Goal: Complete application form

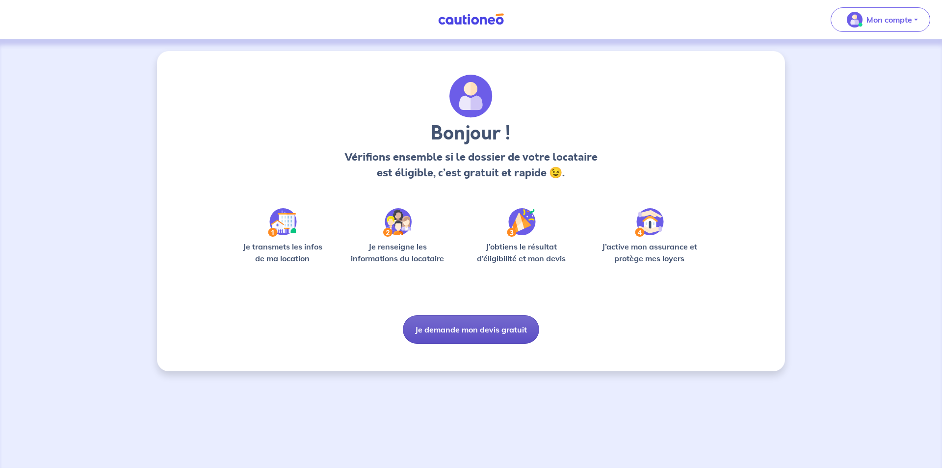
click at [484, 324] on button "Je demande mon devis gratuit" at bounding box center [471, 329] width 136 height 28
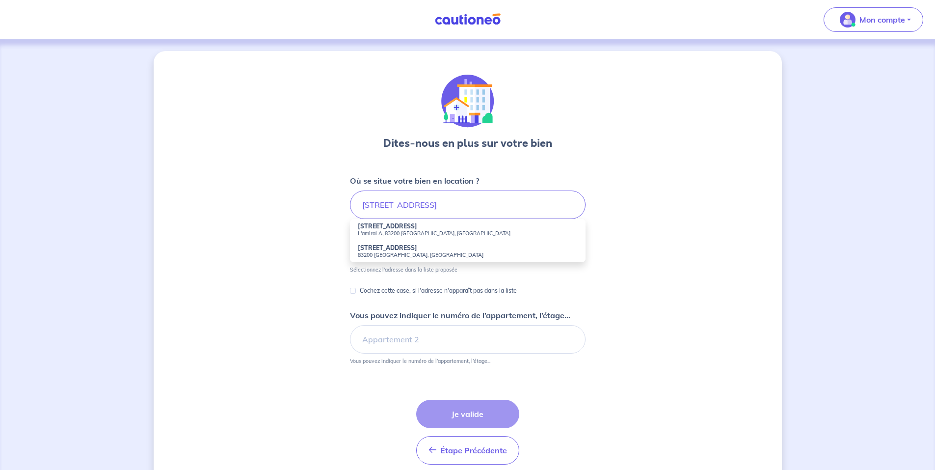
click at [407, 250] on strong "[STREET_ADDRESS]" at bounding box center [387, 247] width 59 height 7
type input "[STREET_ADDRESS]"
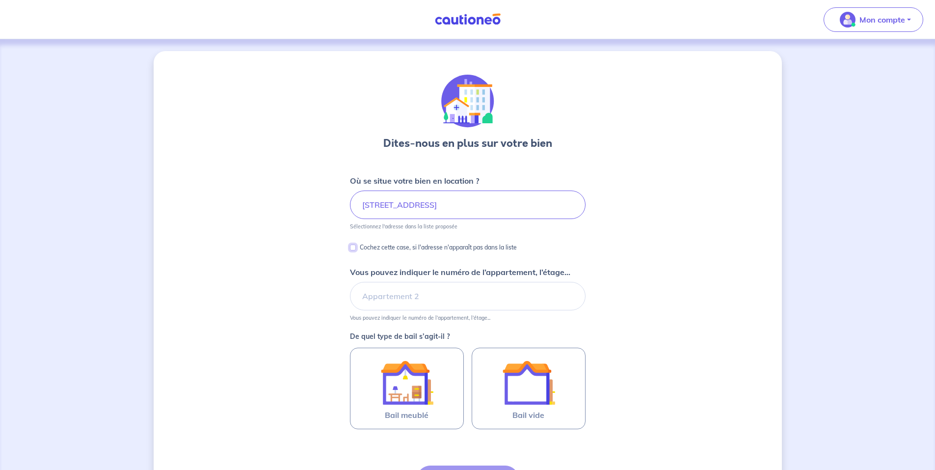
click at [354, 247] on input "Cochez cette case, si l'adresse n'apparaît pas dans la liste" at bounding box center [353, 247] width 6 height 6
checkbox input "true"
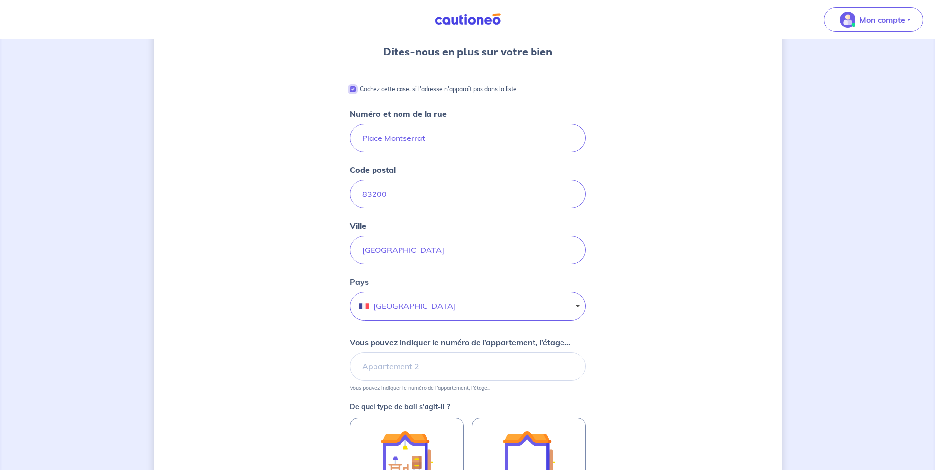
scroll to position [92, 0]
drag, startPoint x: 383, startPoint y: 138, endPoint x: 327, endPoint y: 138, distance: 55.9
click at [327, 138] on div "Dites-nous en plus sur votre bien Cochez cette case, si l'adresse n'apparaît pa…" at bounding box center [468, 297] width 628 height 676
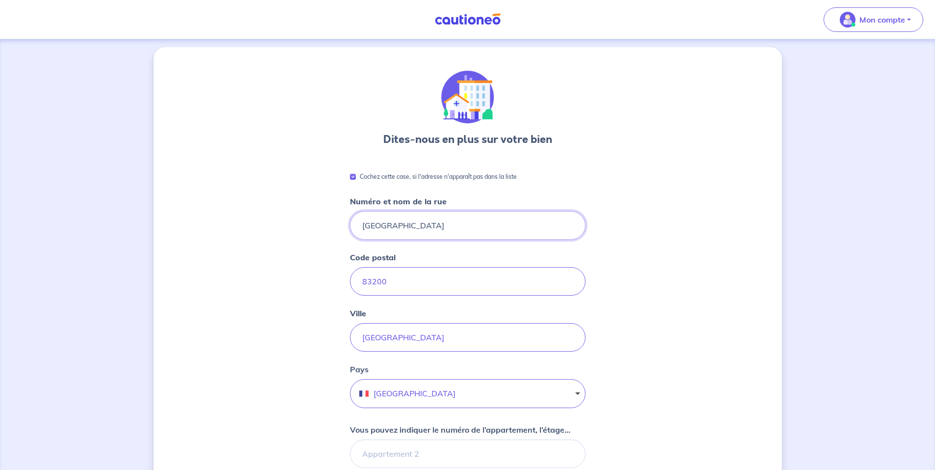
scroll to position [0, 0]
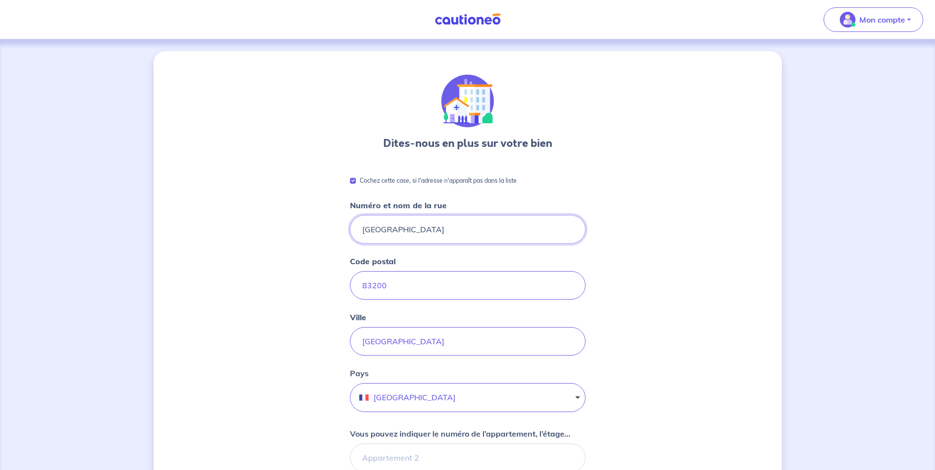
type input "[GEOGRAPHIC_DATA]"
click at [353, 182] on input "Cochez cette case, si l'adresse n'apparaît pas dans la liste" at bounding box center [353, 181] width 6 height 6
checkbox input "false"
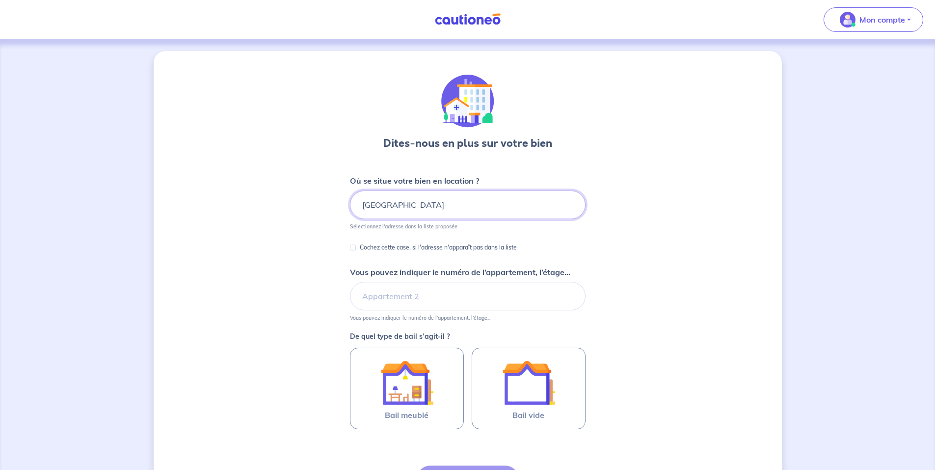
click at [489, 205] on input "[GEOGRAPHIC_DATA]" at bounding box center [468, 204] width 236 height 28
click at [491, 201] on input "[GEOGRAPHIC_DATA]" at bounding box center [468, 204] width 236 height 28
click at [492, 201] on input "[GEOGRAPHIC_DATA]" at bounding box center [468, 204] width 236 height 28
click at [478, 202] on input "[GEOGRAPHIC_DATA], 832Toulon00" at bounding box center [468, 204] width 236 height 28
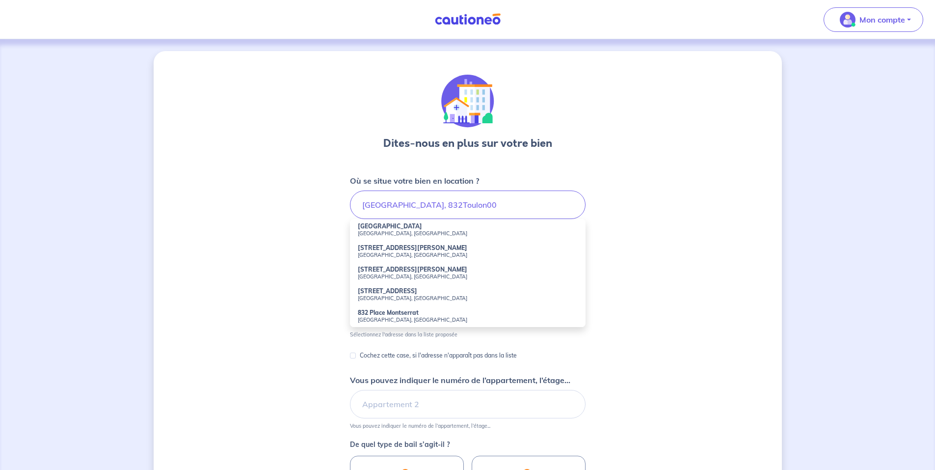
click at [394, 228] on strong "[GEOGRAPHIC_DATA]" at bounding box center [390, 225] width 64 height 7
type input "[GEOGRAPHIC_DATA], [GEOGRAPHIC_DATA], [GEOGRAPHIC_DATA]"
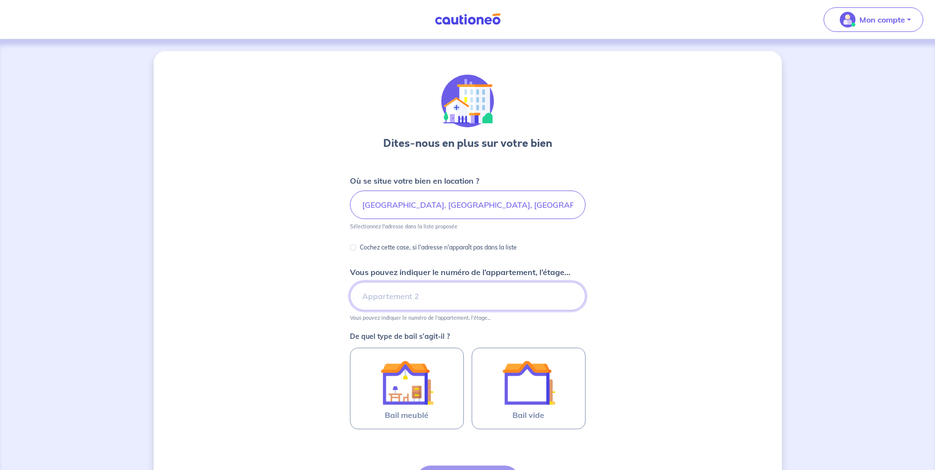
click at [480, 303] on input "Vous pouvez indiquer le numéro de l’appartement, l’étage..." at bounding box center [468, 296] width 236 height 28
type input "a"
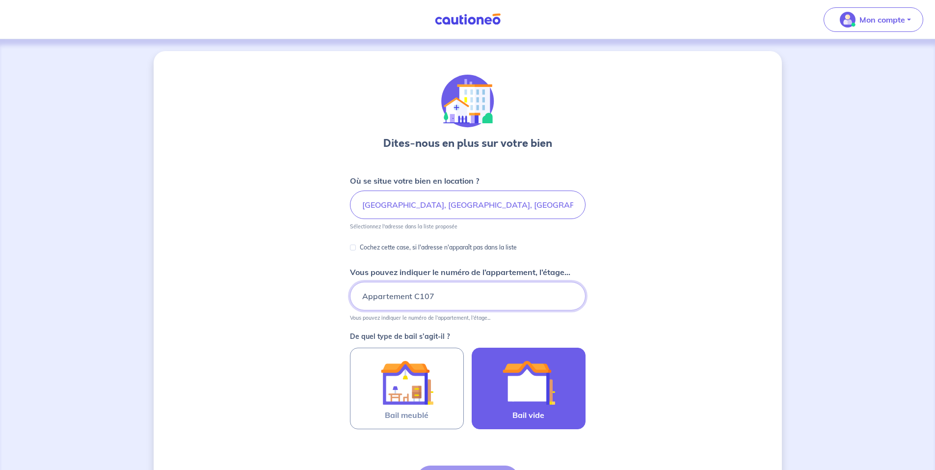
type input "Appartement C107"
click at [529, 373] on img at bounding box center [528, 382] width 53 height 53
click at [0, 0] on input "Bail vide" at bounding box center [0, 0] width 0 height 0
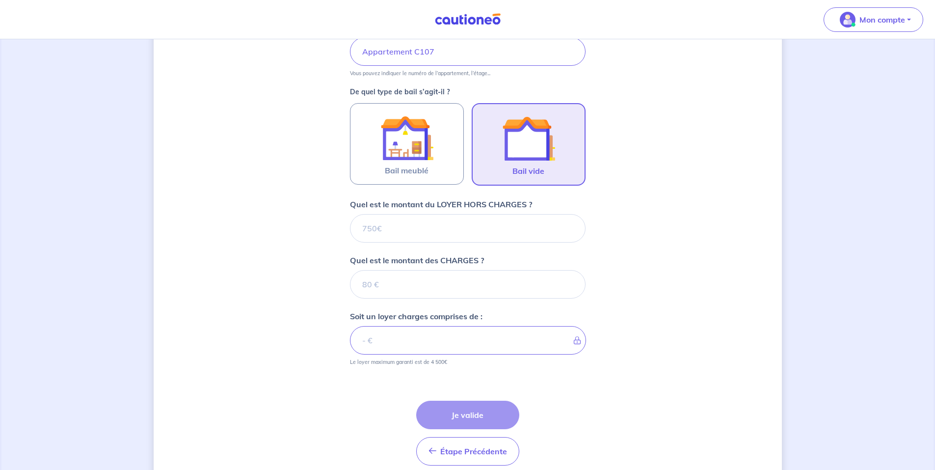
scroll to position [245, 0]
click at [466, 226] on input "Quel est le montant du LOYER HORS CHARGES ?" at bounding box center [468, 227] width 236 height 28
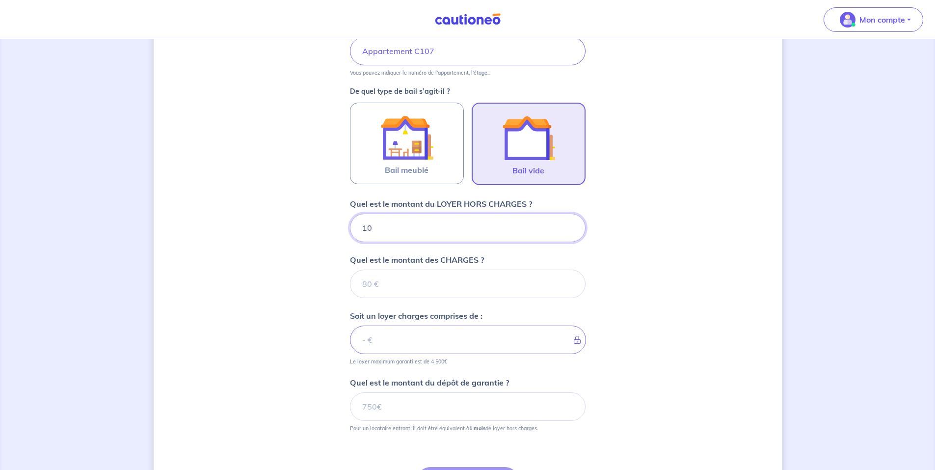
type input "100"
type input "1000"
click at [464, 283] on input "Quel est le montant des CHARGES ?" at bounding box center [468, 283] width 236 height 28
type input "100"
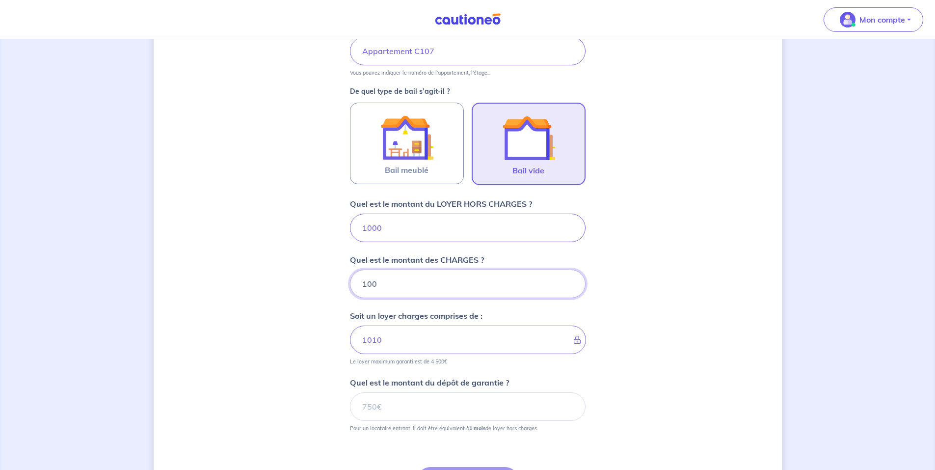
type input "1100"
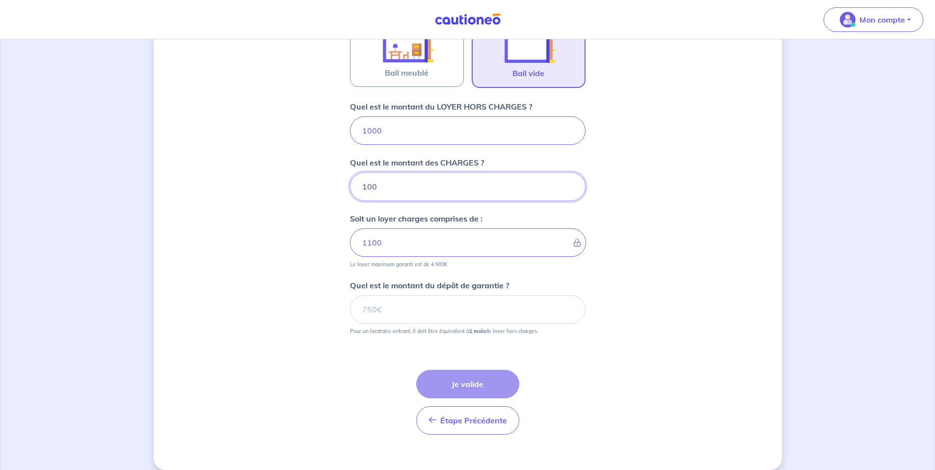
scroll to position [343, 0]
type input "100"
click at [393, 306] on input "Quel est le montant du dépôt de garantie ?" at bounding box center [468, 308] width 236 height 28
type input "1000"
click at [493, 383] on button "Je valide" at bounding box center [467, 383] width 103 height 28
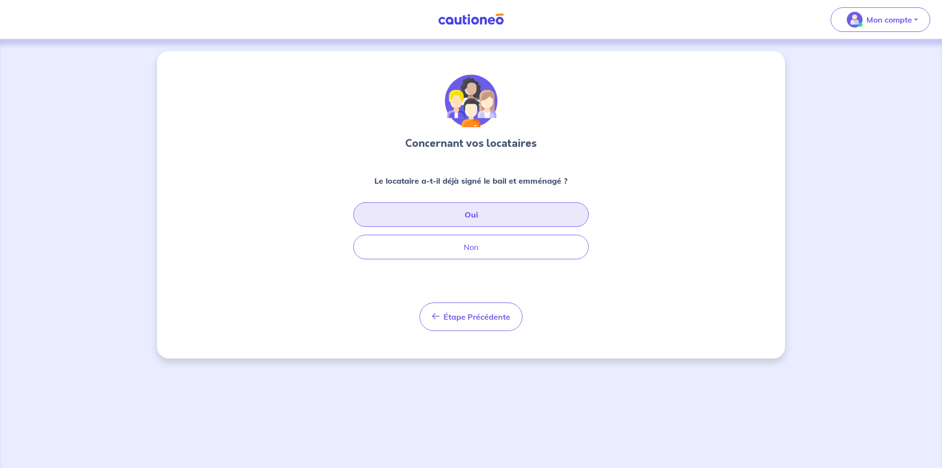
click at [493, 208] on button "Oui" at bounding box center [471, 214] width 236 height 25
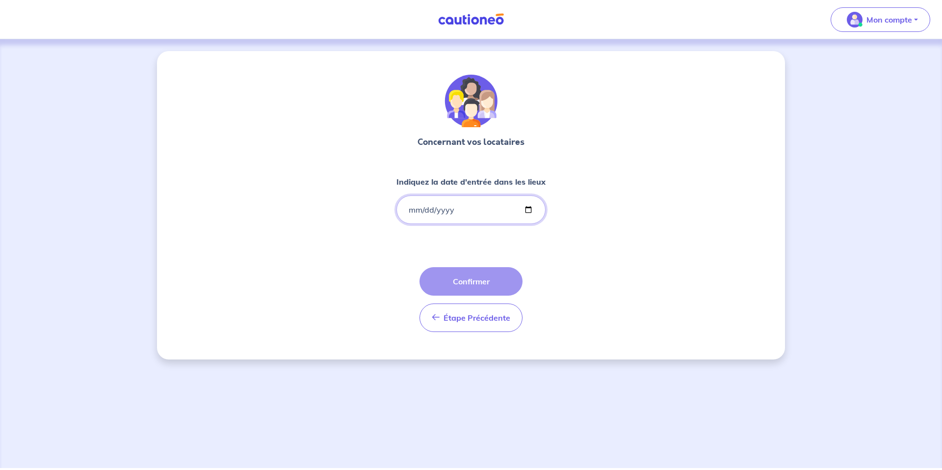
click at [526, 210] on input "Indiquez la date d'entrée dans les lieux" at bounding box center [470, 209] width 149 height 28
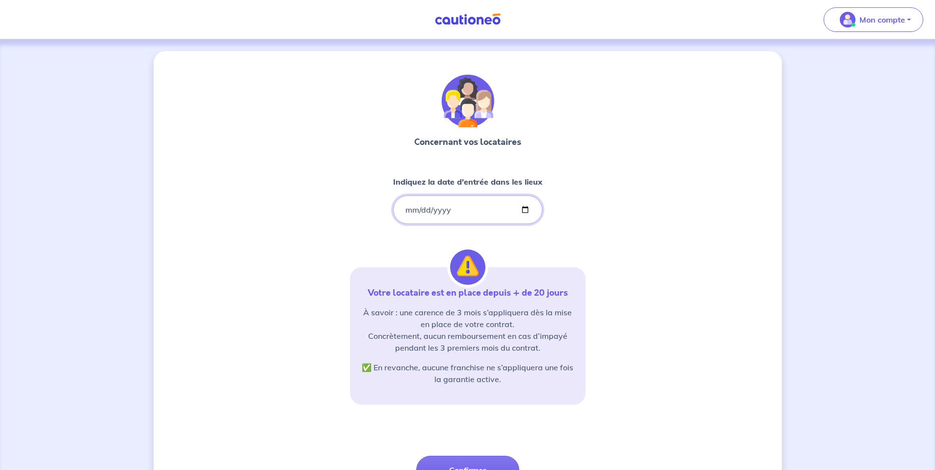
type input "[DATE]"
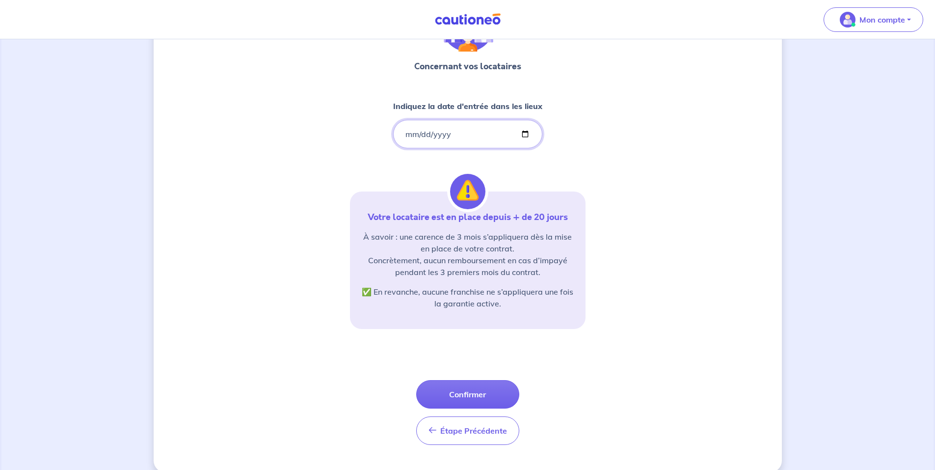
scroll to position [90, 0]
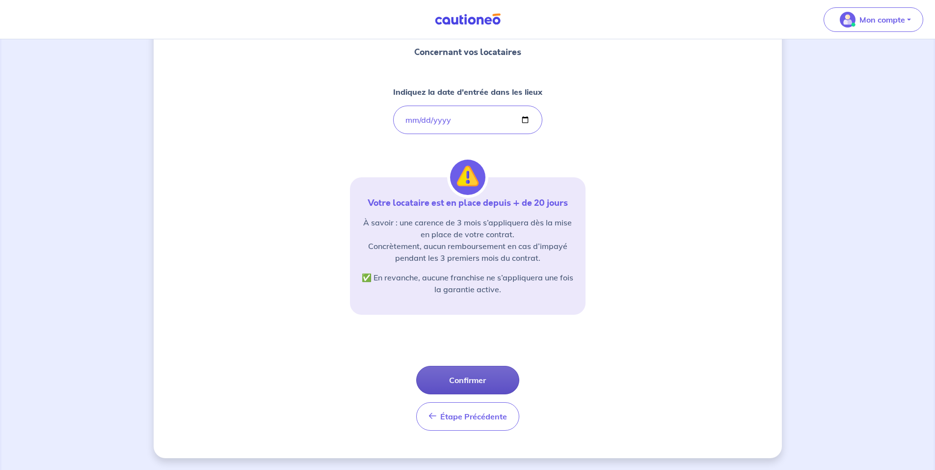
click at [475, 384] on button "Confirmer" at bounding box center [467, 380] width 103 height 28
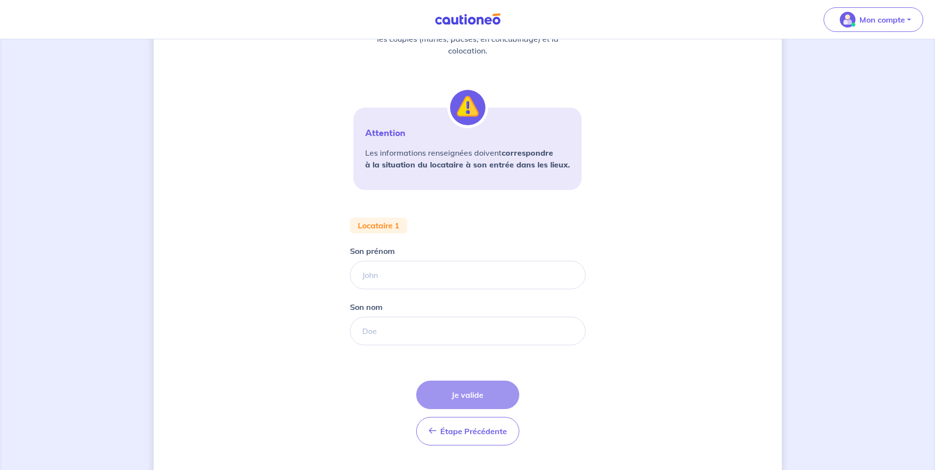
scroll to position [176, 0]
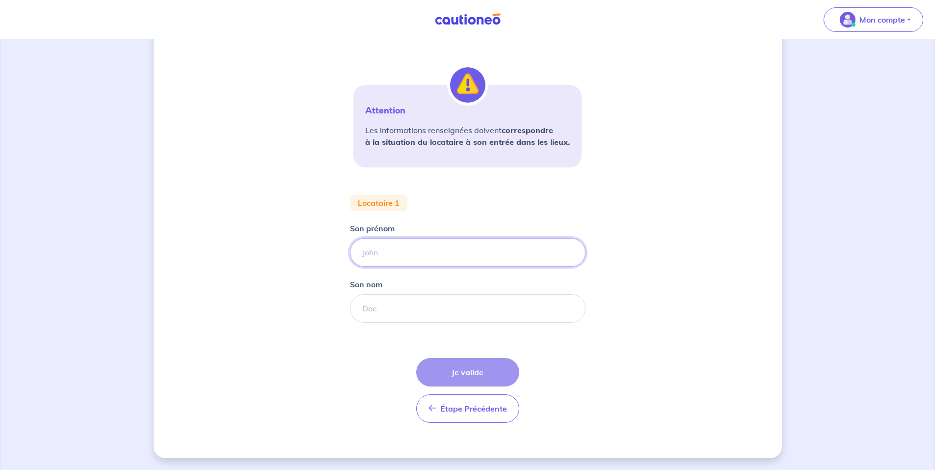
click at [385, 248] on input "Son prénom" at bounding box center [468, 252] width 236 height 28
click at [385, 249] on input "Son prénom" at bounding box center [468, 252] width 236 height 28
type input "Amandine"
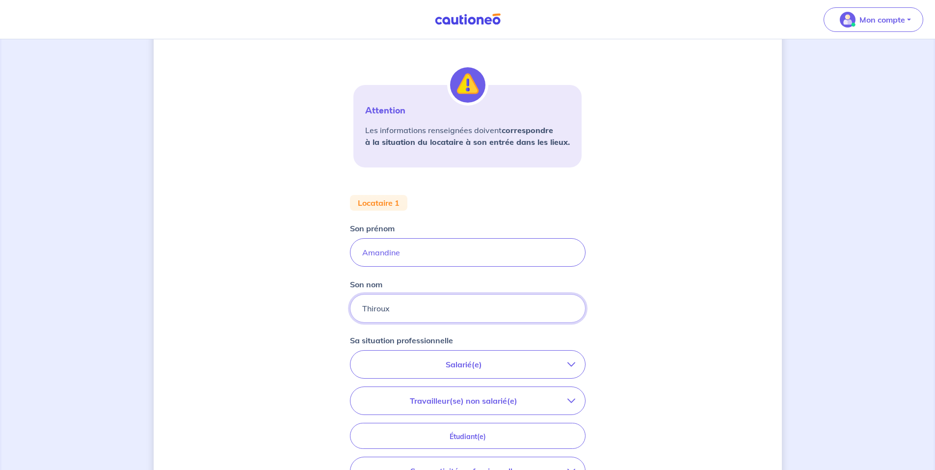
type input "Thiroux"
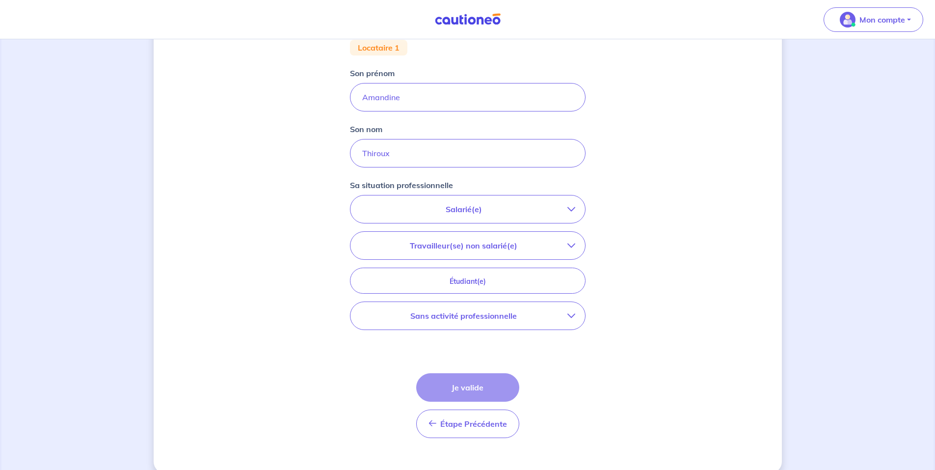
scroll to position [346, 0]
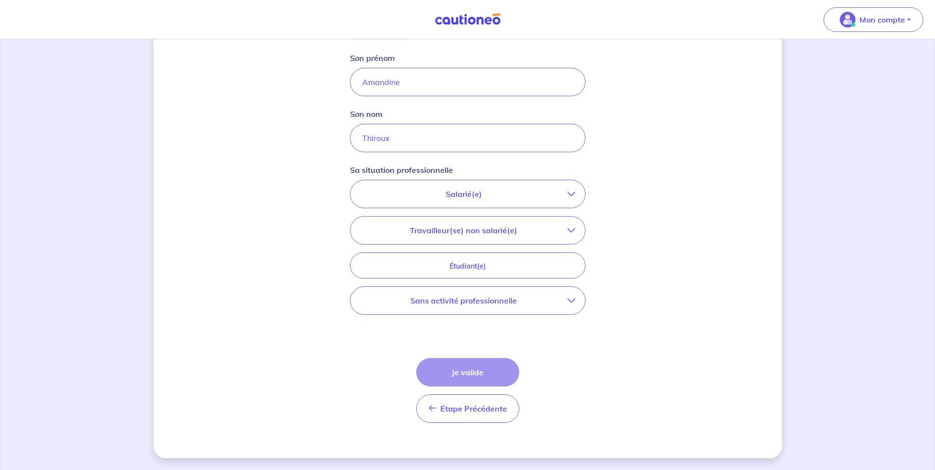
click at [507, 192] on p "Salarié(e)" at bounding box center [463, 194] width 207 height 12
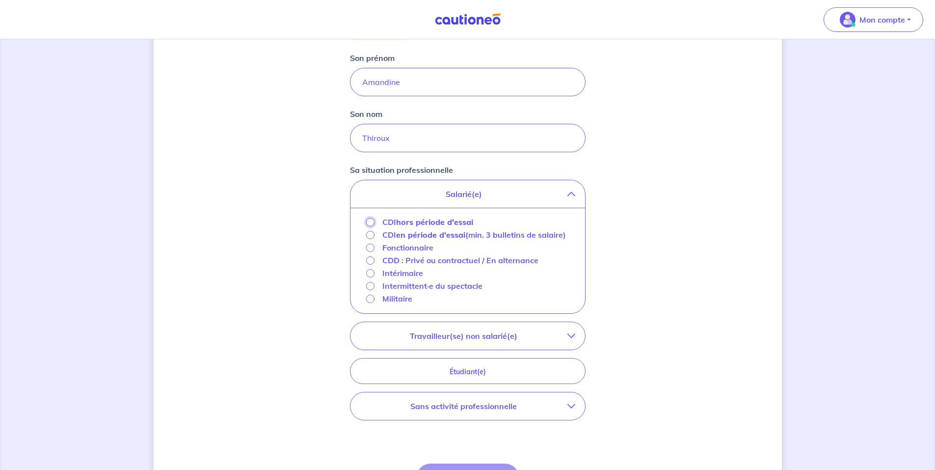
click at [369, 222] on input "CDI hors période d'essai" at bounding box center [370, 222] width 8 height 8
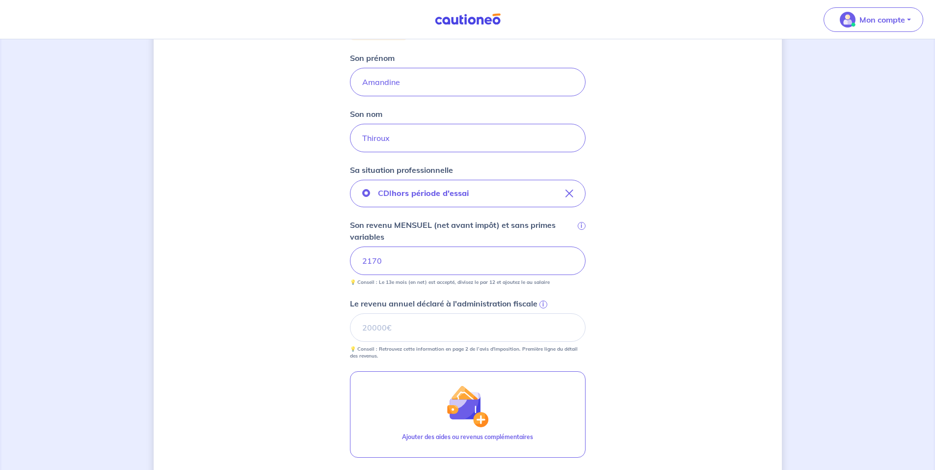
click at [540, 305] on span "i" at bounding box center [543, 304] width 8 height 8
click at [540, 313] on input "Le revenu annuel déclaré à l'administration fiscale i" at bounding box center [468, 327] width 236 height 28
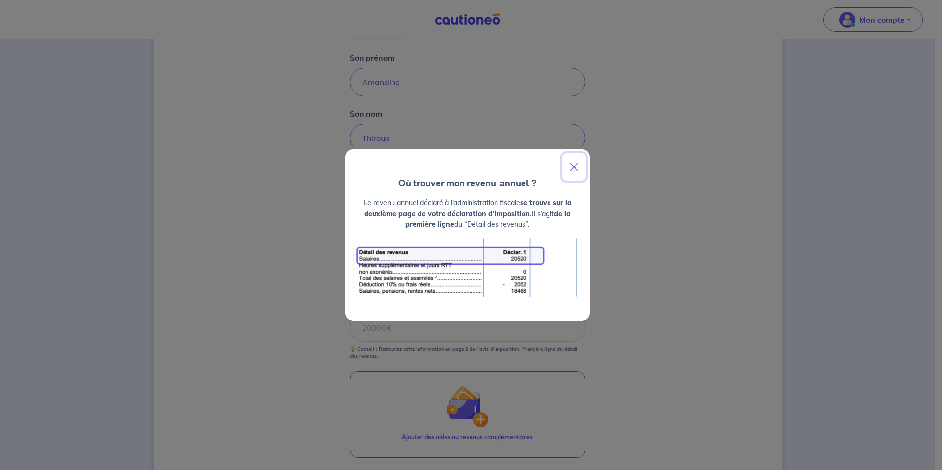
click at [575, 162] on button "Close" at bounding box center [574, 166] width 24 height 27
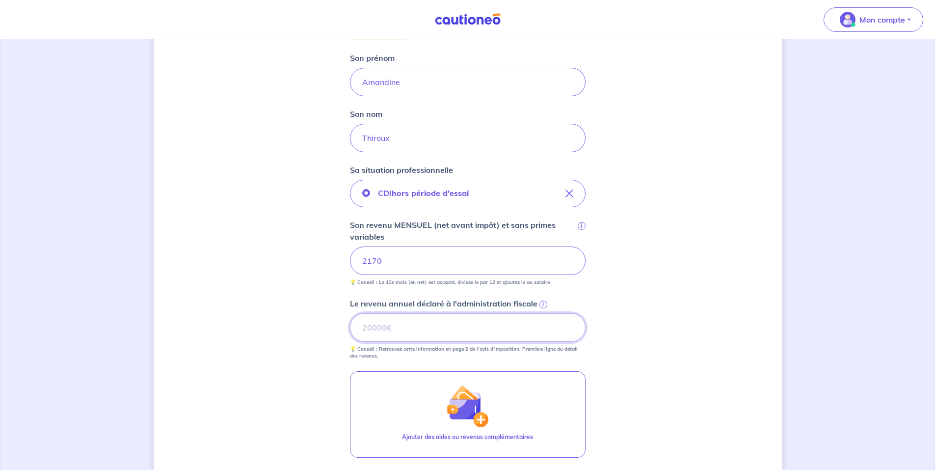
click at [412, 325] on input "Le revenu annuel déclaré à l'administration fiscale i" at bounding box center [468, 327] width 236 height 28
type input "37450"
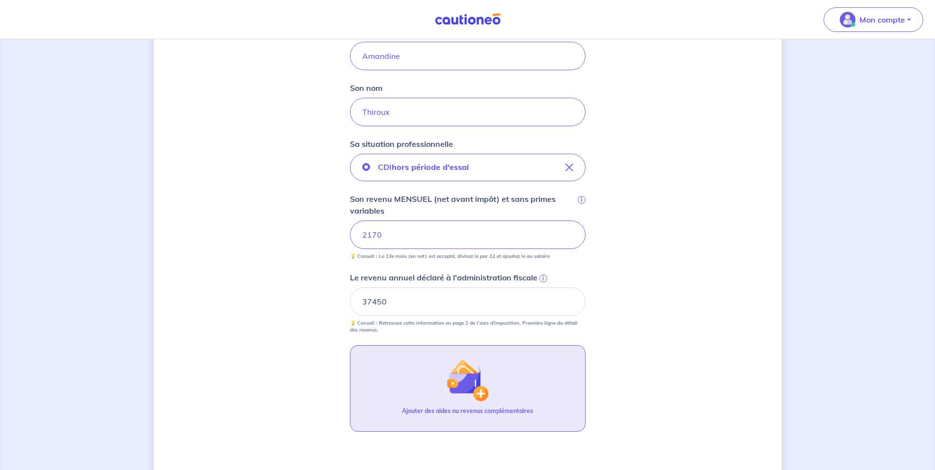
scroll to position [493, 0]
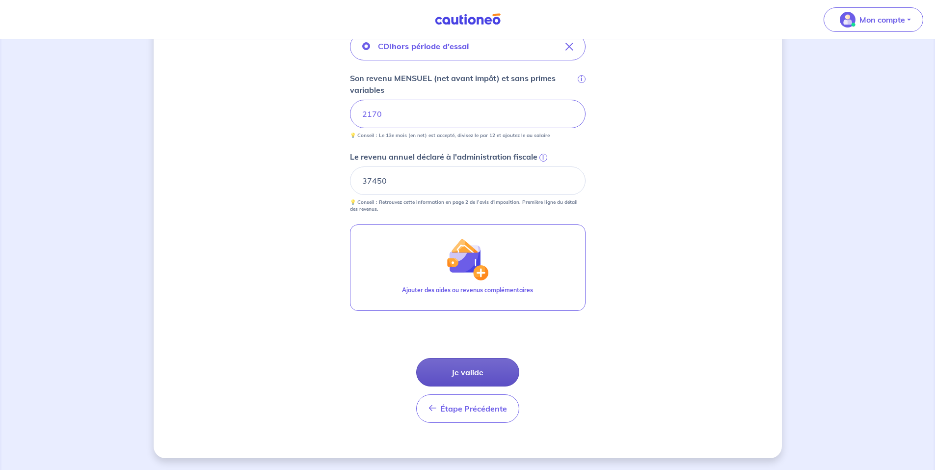
click at [468, 368] on button "Je valide" at bounding box center [467, 372] width 103 height 28
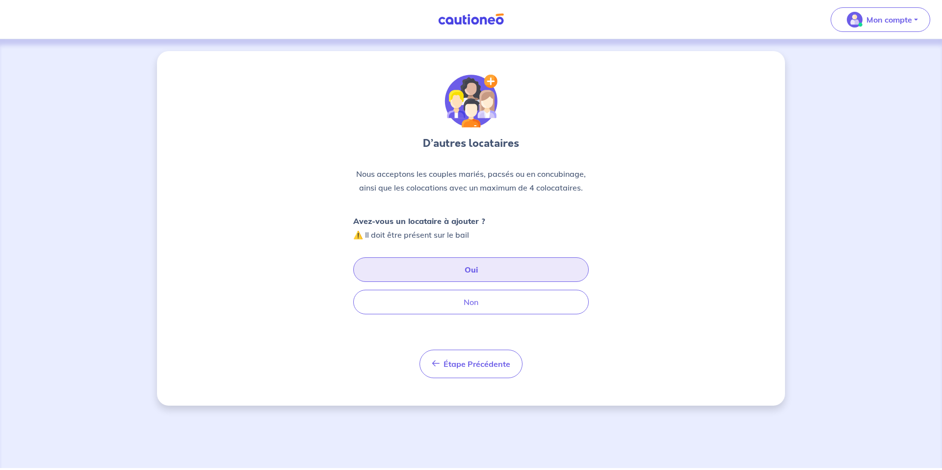
click at [459, 268] on button "Oui" at bounding box center [471, 269] width 236 height 25
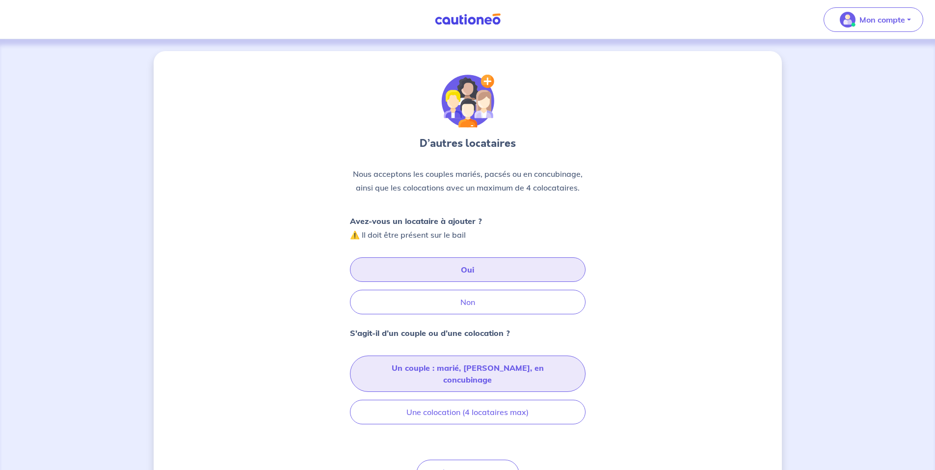
click at [457, 365] on button "Un couple : marié, [PERSON_NAME], en concubinage" at bounding box center [468, 373] width 236 height 36
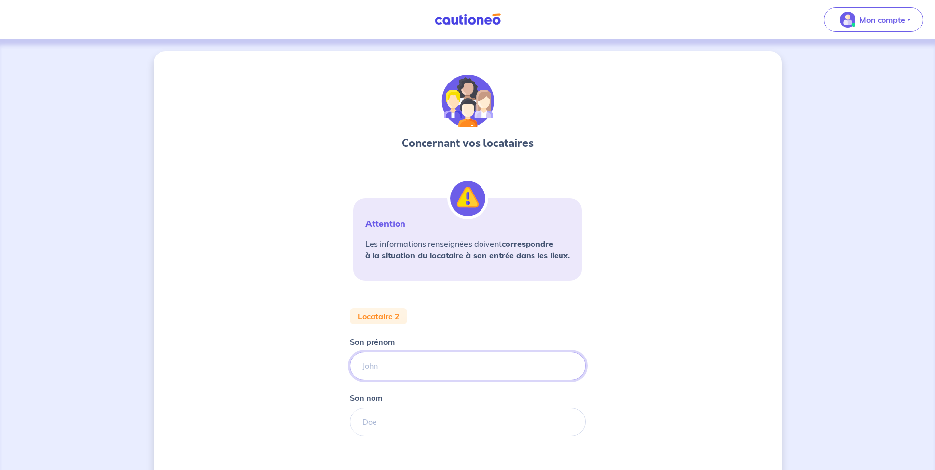
click at [409, 374] on input "Son prénom" at bounding box center [468, 365] width 236 height 28
type input "Anaïs"
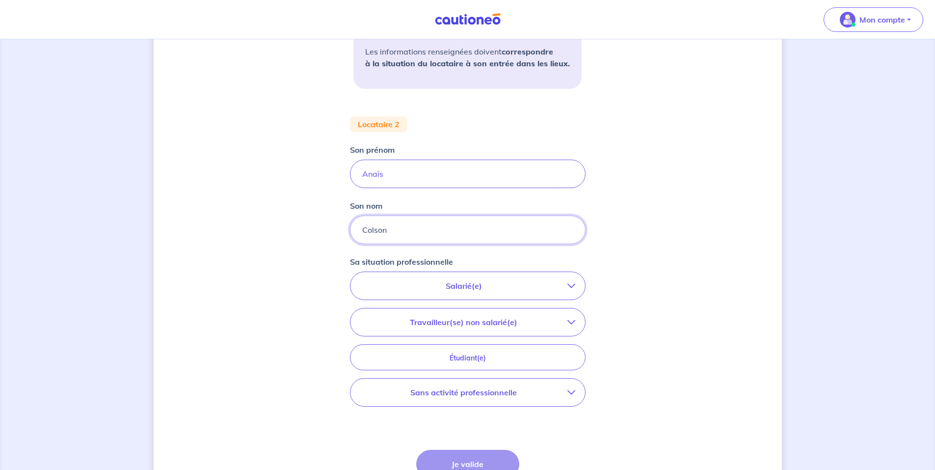
type input "Colson"
click at [470, 285] on p "Salarié(e)" at bounding box center [463, 284] width 207 height 12
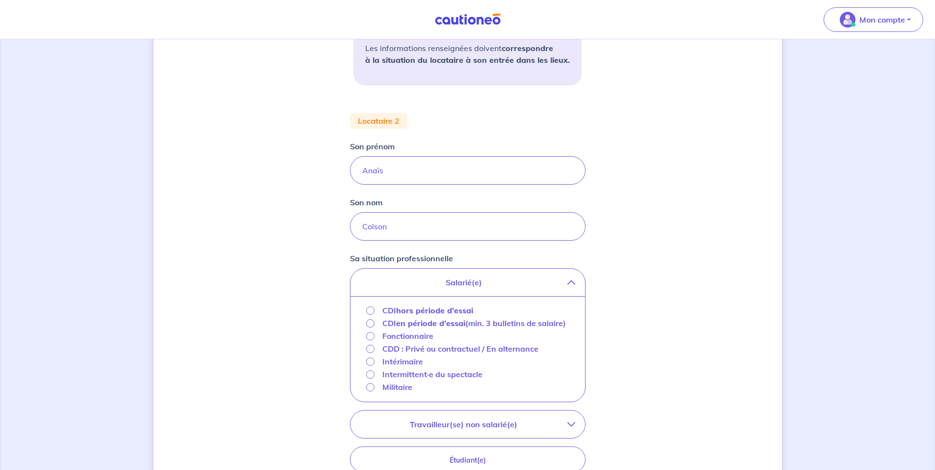
scroll to position [196, 0]
click at [417, 310] on strong "hors période d'essai" at bounding box center [434, 310] width 77 height 10
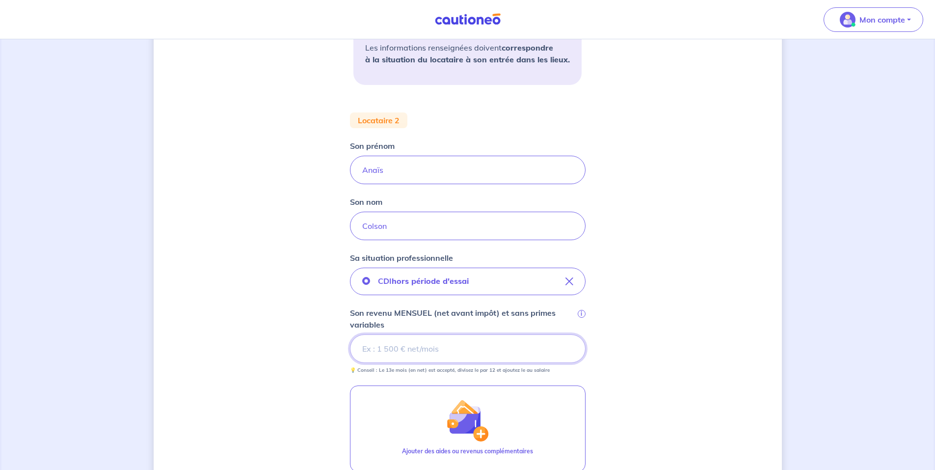
click at [425, 344] on input "Son revenu MENSUEL (net avant impôt) et sans primes variables i" at bounding box center [468, 348] width 236 height 28
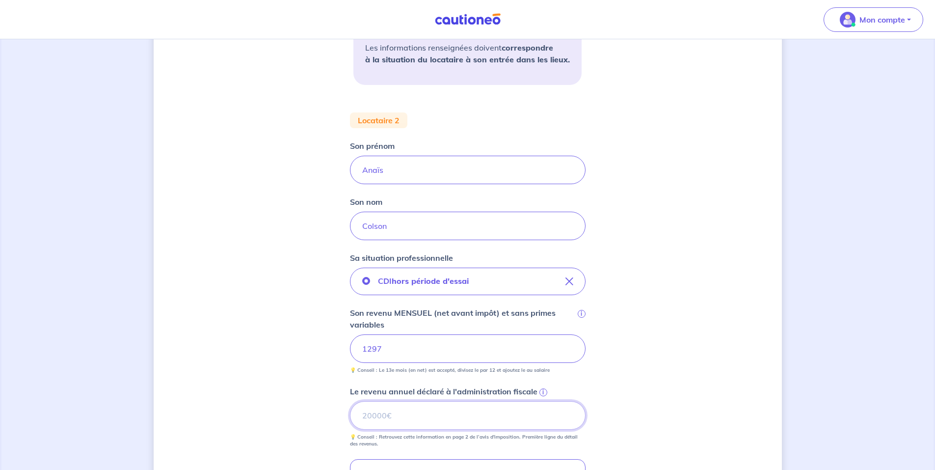
click at [494, 402] on input "Le revenu annuel déclaré à l'administration fiscale i" at bounding box center [468, 415] width 236 height 28
click at [542, 394] on span "i" at bounding box center [543, 392] width 8 height 8
click at [542, 401] on input "Le revenu annuel déclaré à l'administration fiscale i" at bounding box center [468, 415] width 236 height 28
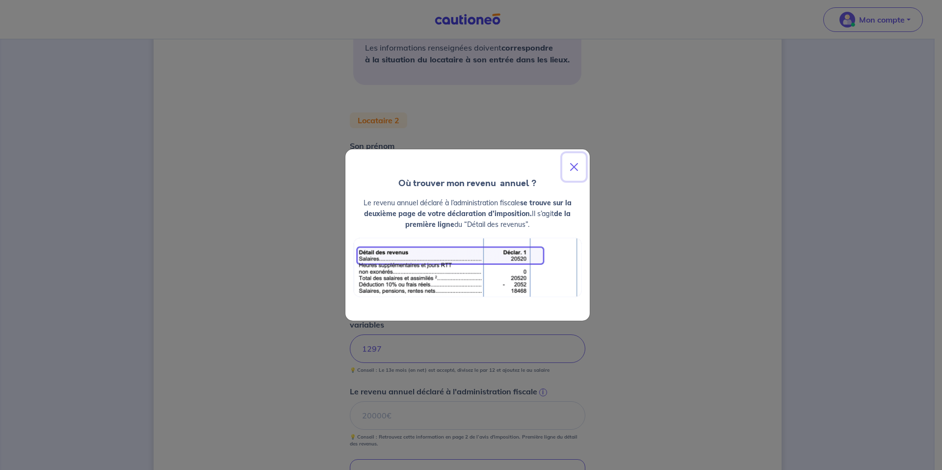
click at [577, 163] on button "Close" at bounding box center [574, 166] width 24 height 27
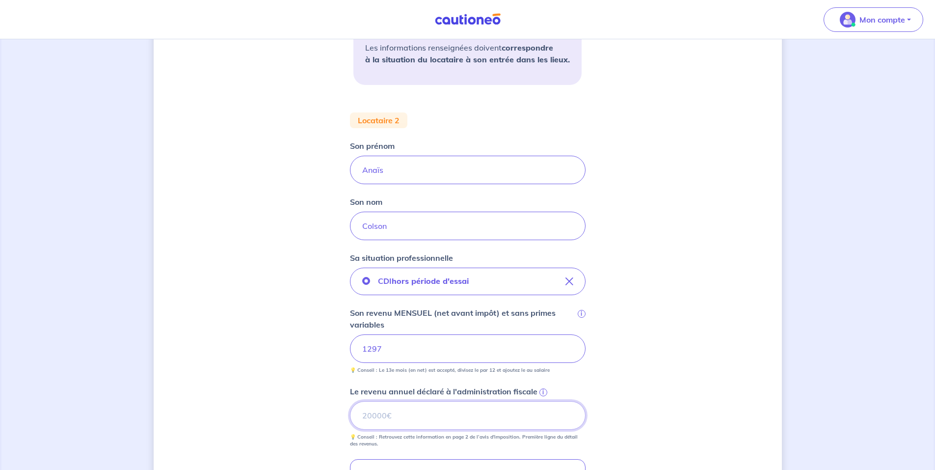
click at [385, 413] on input "Le revenu annuel déclaré à l'administration fiscale i" at bounding box center [468, 415] width 236 height 28
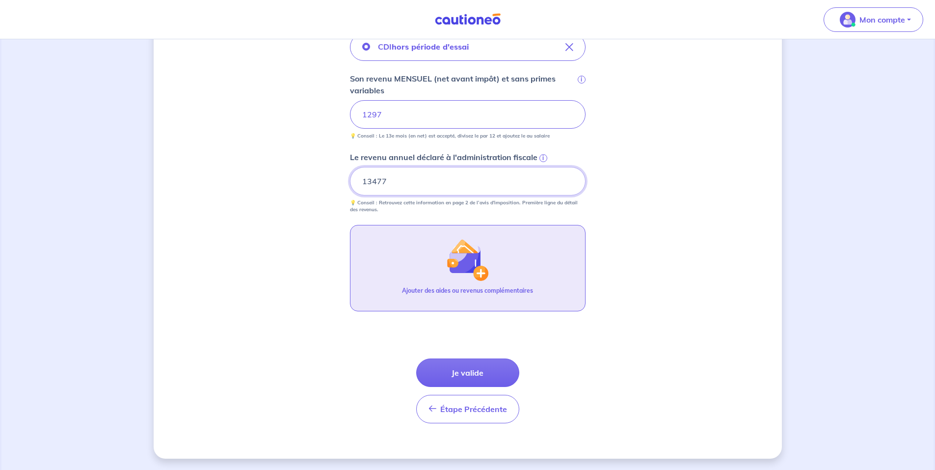
scroll to position [430, 0]
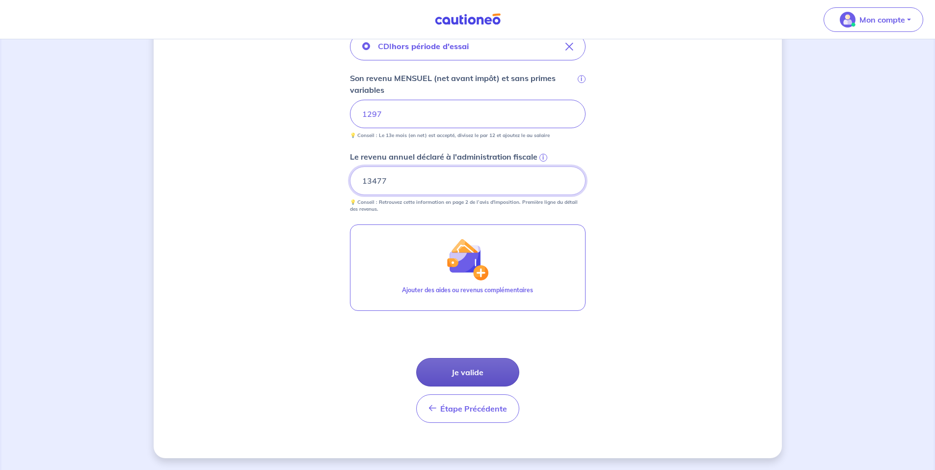
type input "13477"
click at [471, 372] on button "Je valide" at bounding box center [467, 372] width 103 height 28
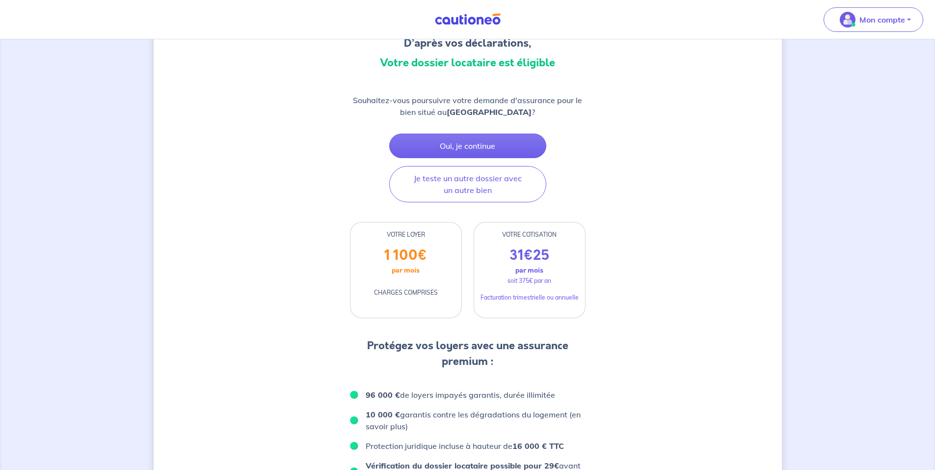
scroll to position [101, 0]
